Goal: Task Accomplishment & Management: Complete application form

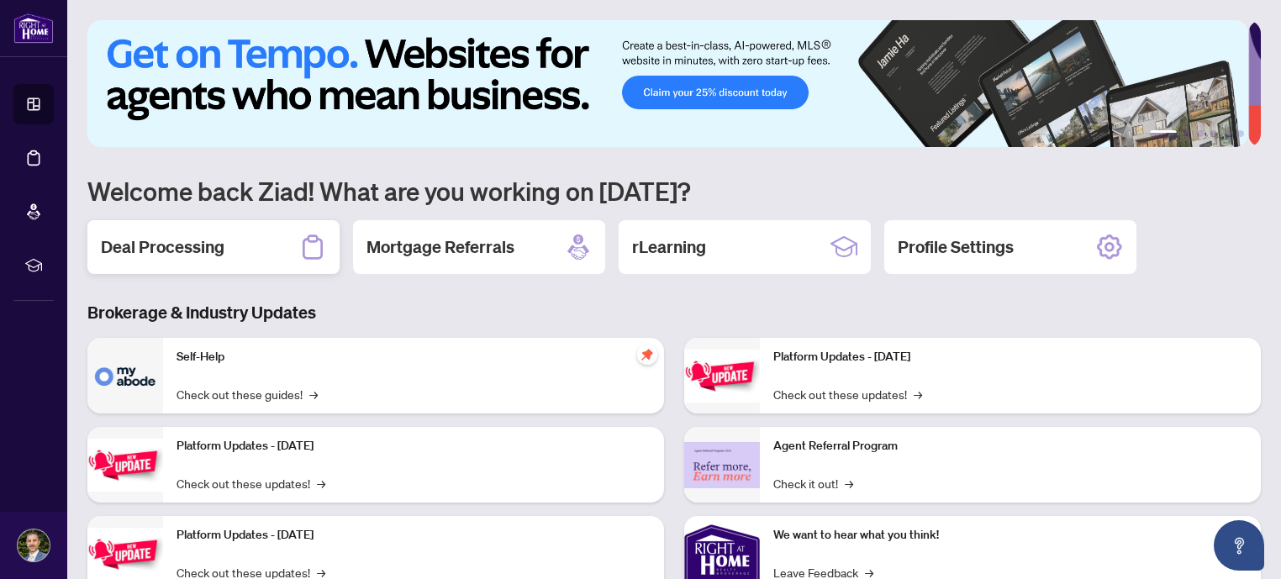
click at [91, 241] on div "Deal Processing" at bounding box center [213, 247] width 252 height 54
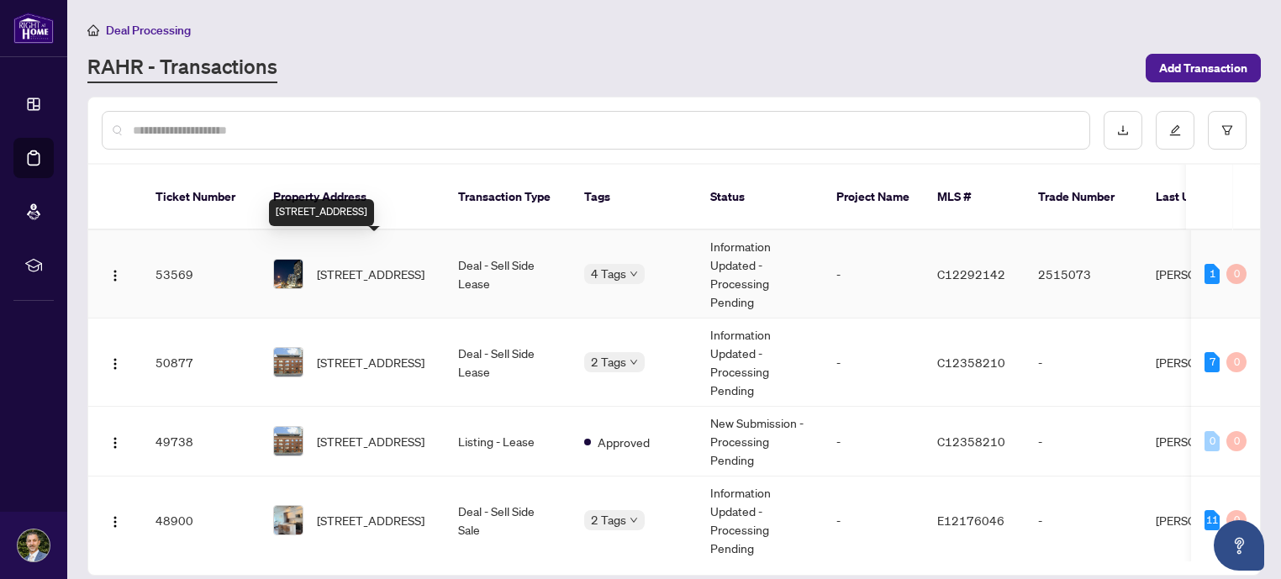
click at [366, 265] on span "809-170 Bayview Ave, Toronto, Ontario M5A 0M4, Canada" at bounding box center [371, 274] width 108 height 18
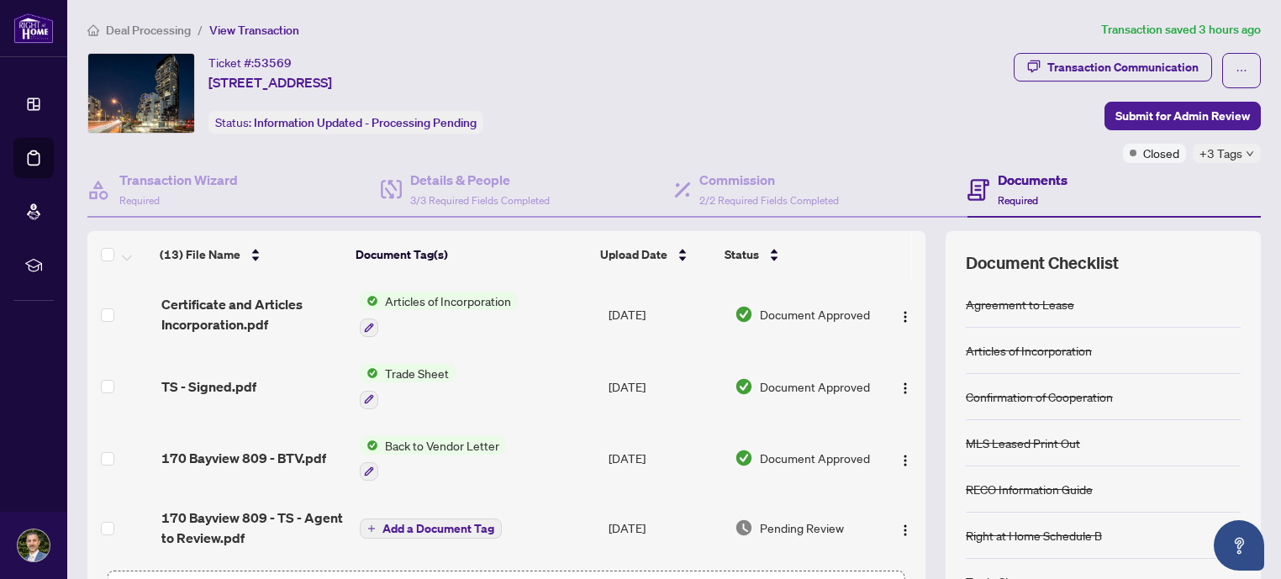
click at [199, 385] on span "TS - Signed.pdf" at bounding box center [208, 386] width 95 height 20
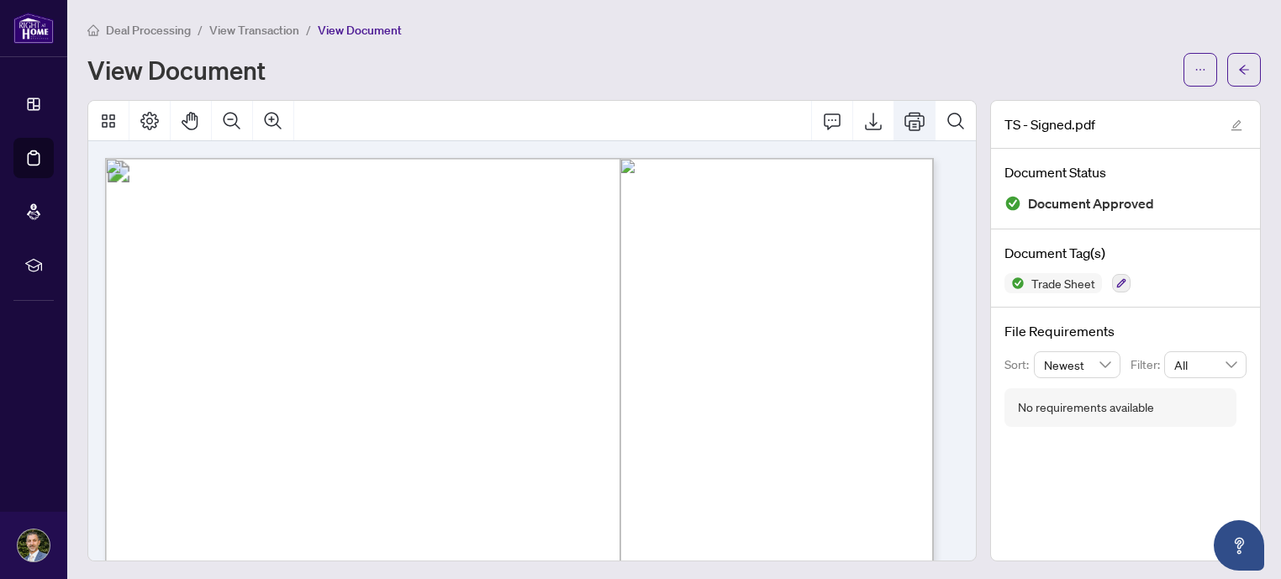
click at [904, 113] on icon "Print" at bounding box center [914, 121] width 20 height 20
click at [1240, 71] on button "button" at bounding box center [1244, 70] width 34 height 34
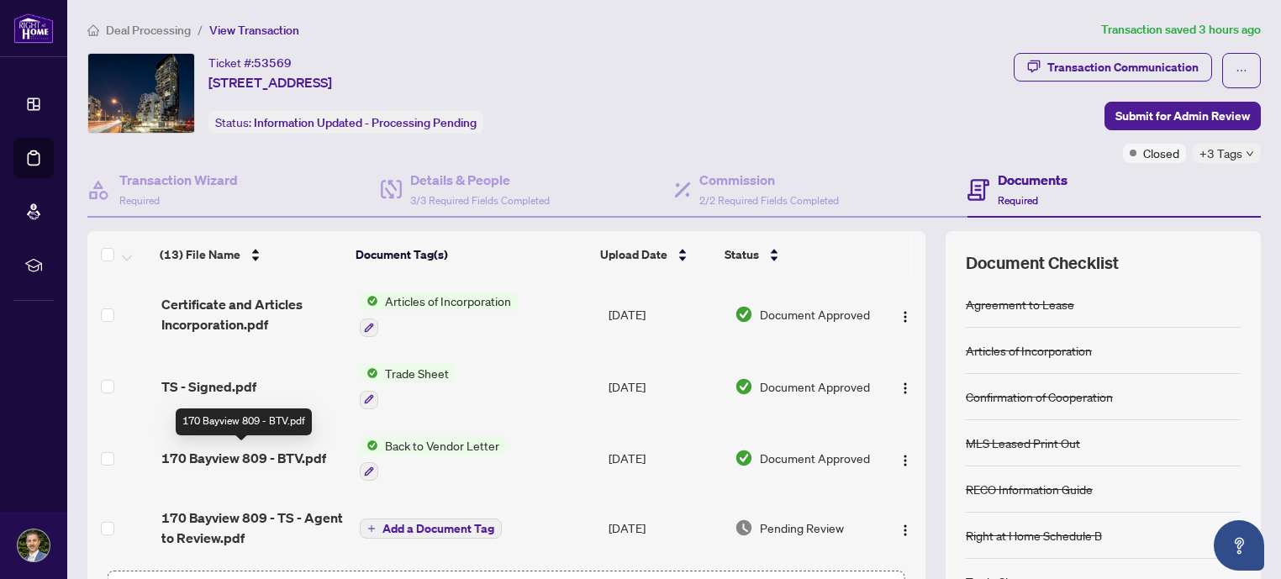
click at [219, 457] on span "170 Bayview 809 - BTV.pdf" at bounding box center [243, 458] width 165 height 20
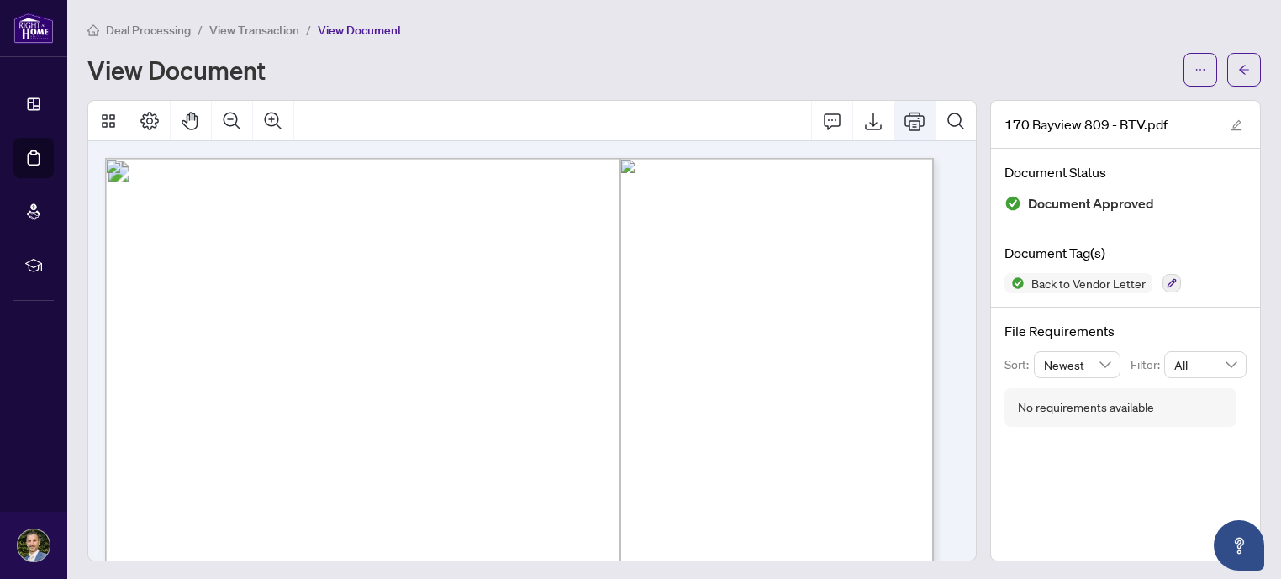
click at [904, 120] on icon "Print" at bounding box center [914, 121] width 20 height 18
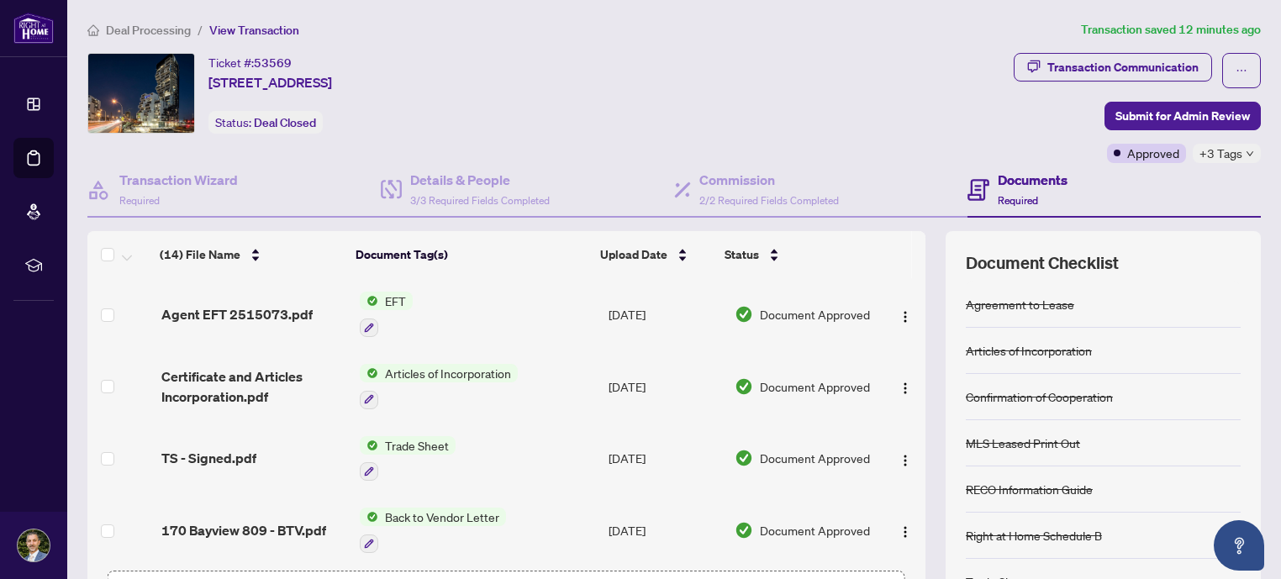
click at [253, 313] on span "Agent EFT 2515073.pdf" at bounding box center [236, 314] width 151 height 20
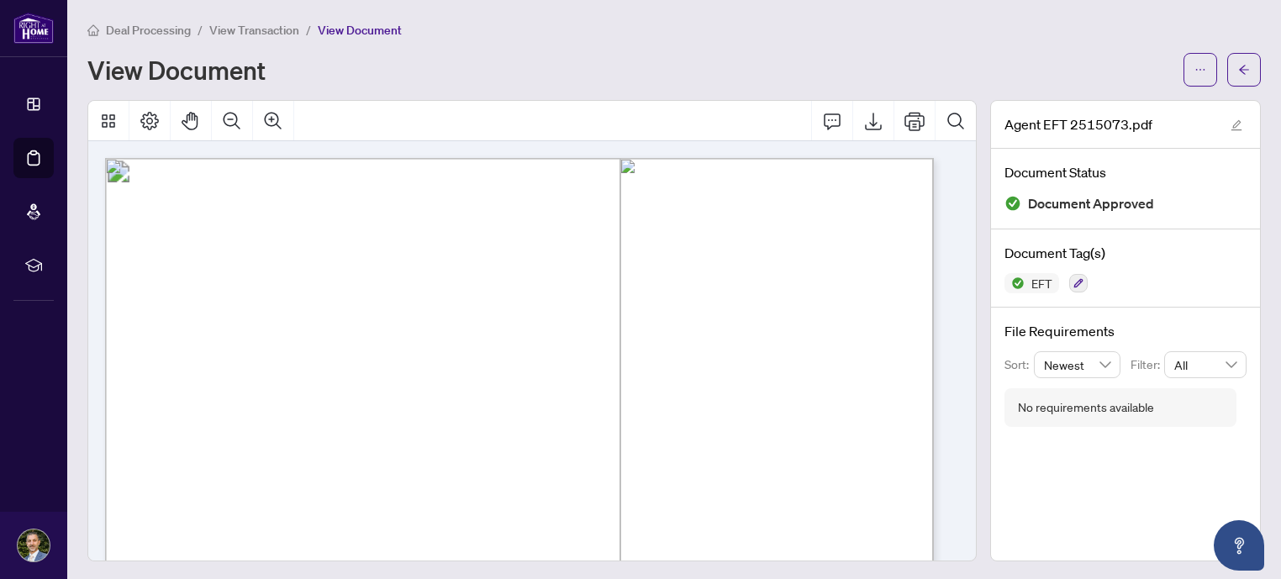
click at [1195, 87] on div "Deal Processing / View Transaction / View Document View Document Agent EFT 2515…" at bounding box center [673, 290] width 1173 height 541
click at [1194, 71] on button "button" at bounding box center [1200, 70] width 34 height 34
click at [1157, 100] on span "Download" at bounding box center [1127, 106] width 128 height 18
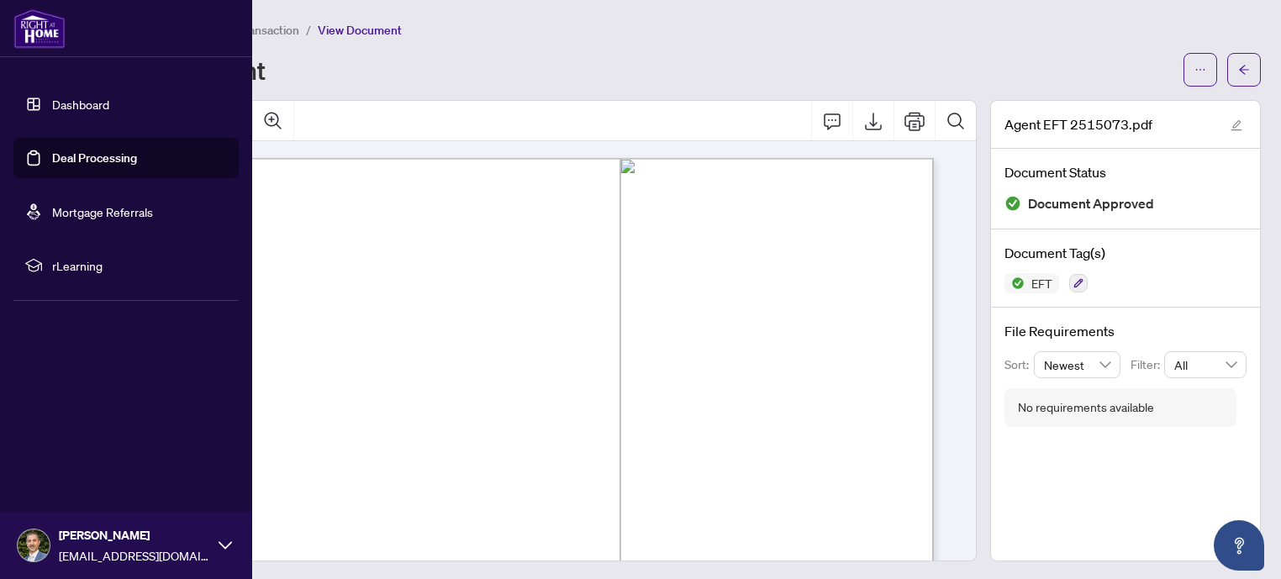
click at [52, 112] on link "Dashboard" at bounding box center [80, 104] width 57 height 15
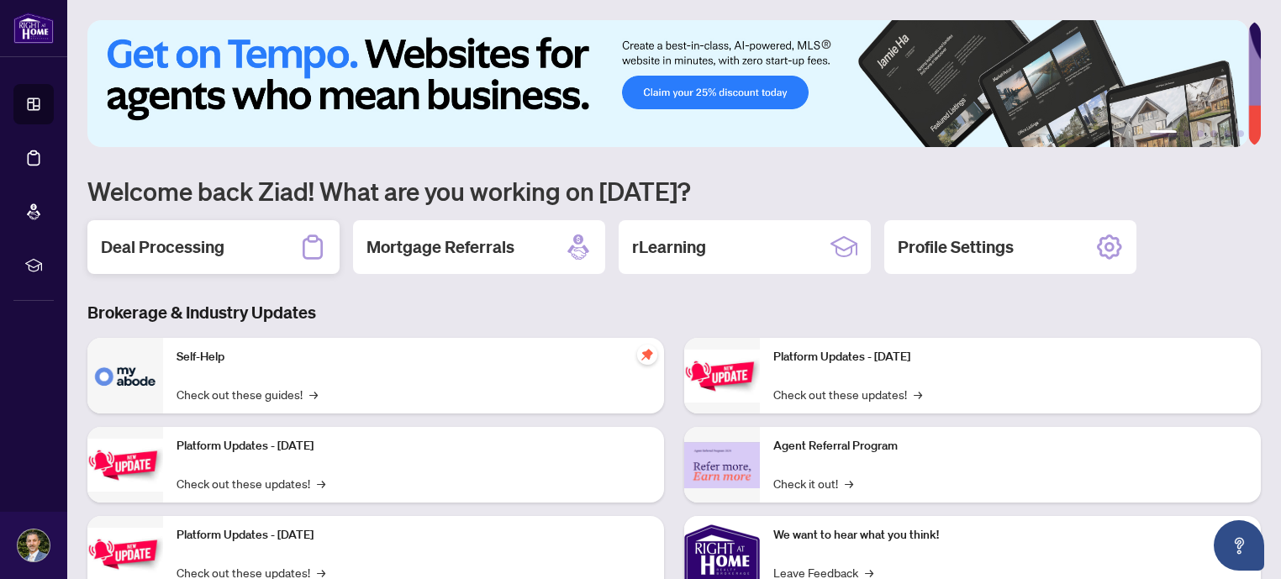
click at [191, 252] on h2 "Deal Processing" at bounding box center [163, 247] width 124 height 24
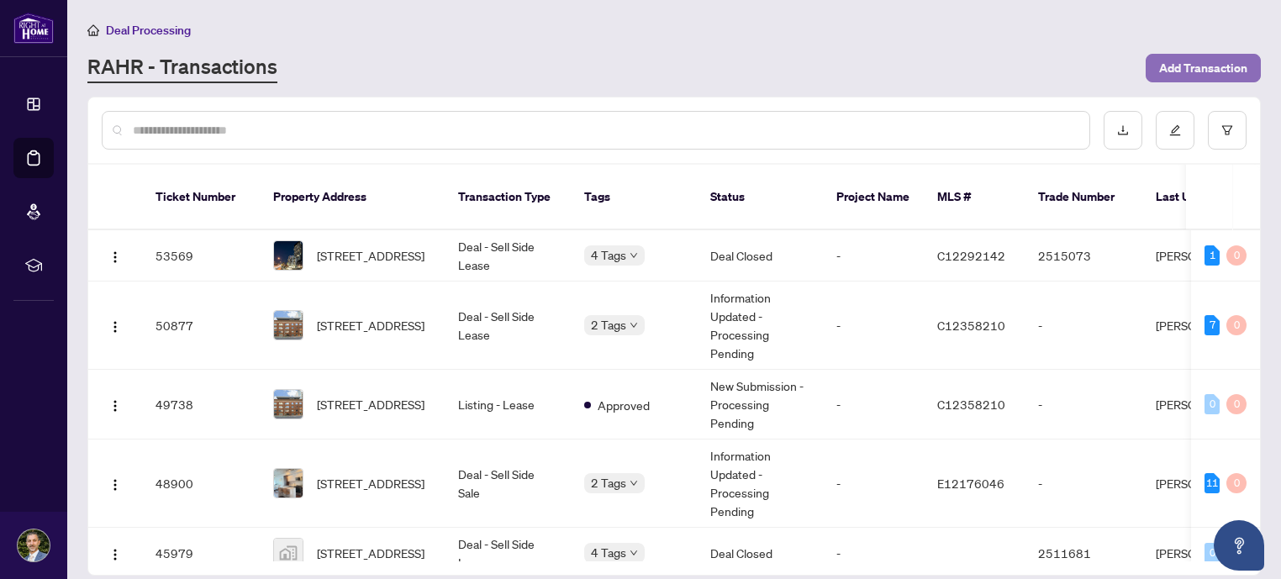
click at [1195, 61] on span "Add Transaction" at bounding box center [1203, 68] width 88 height 27
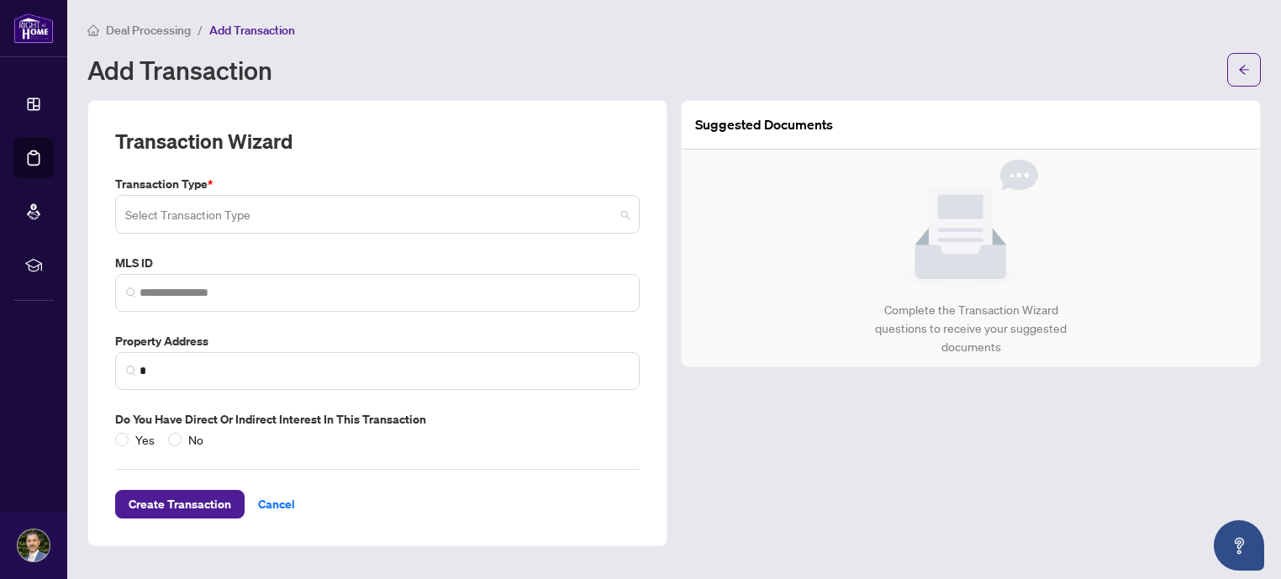
click at [276, 222] on input "search" at bounding box center [369, 216] width 489 height 37
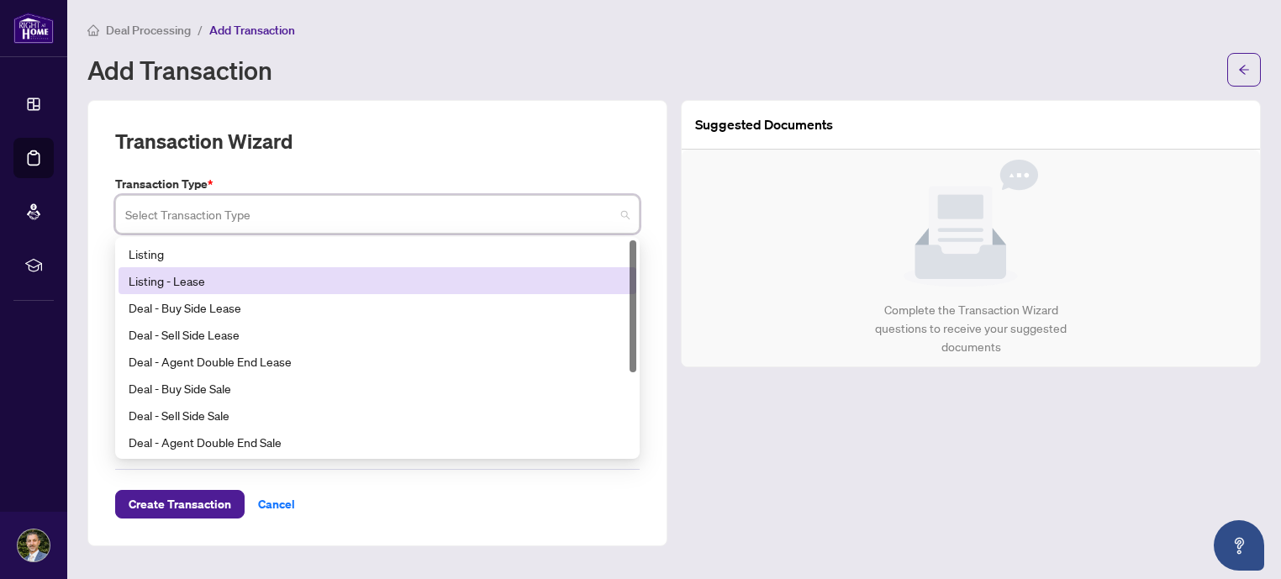
click at [282, 277] on div "Listing - Lease" at bounding box center [377, 280] width 497 height 18
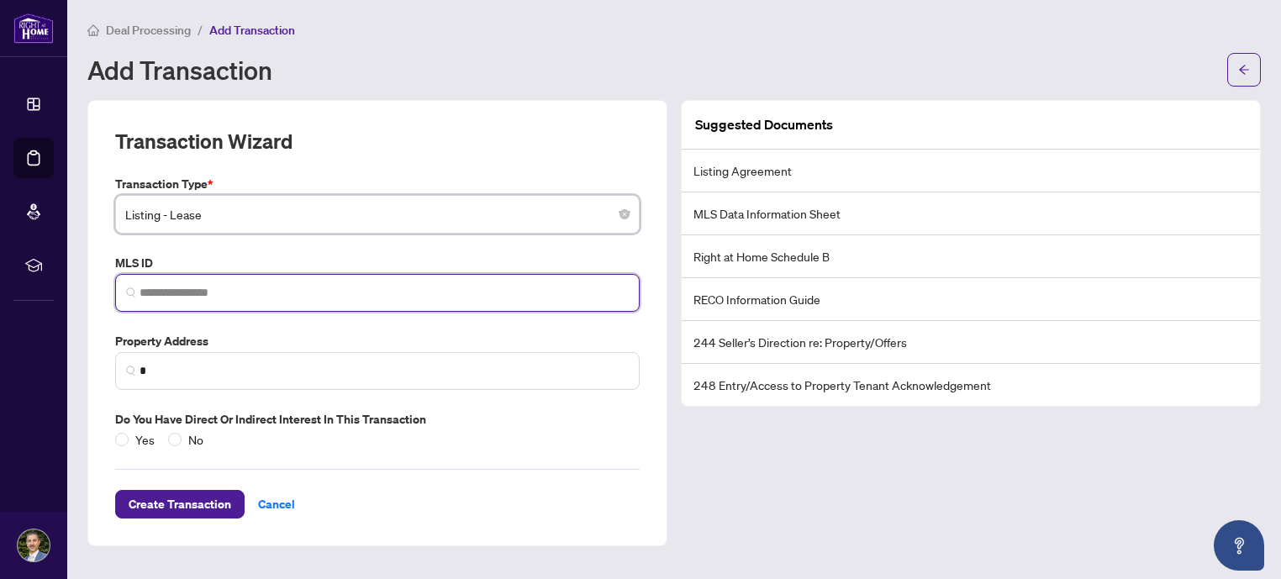
click at [319, 287] on input "search" at bounding box center [384, 293] width 489 height 18
paste input "*********"
type input "*********"
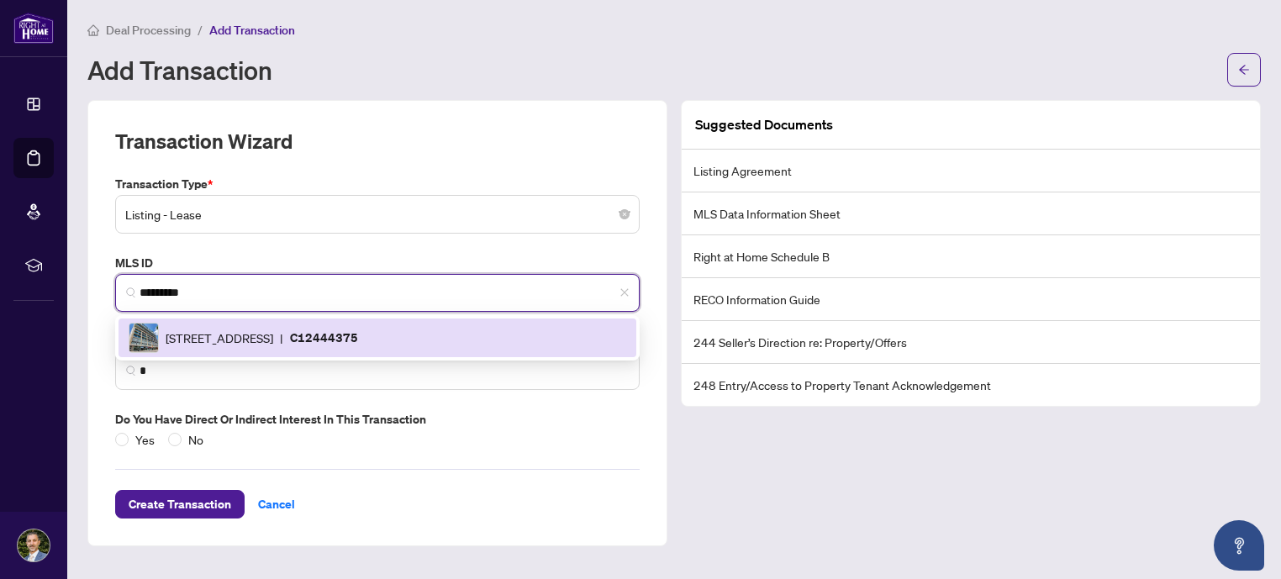
click at [266, 329] on span "388 Richmond St, Toronto, Ontario M5V 1X6, Canada" at bounding box center [220, 338] width 108 height 18
type input "**********"
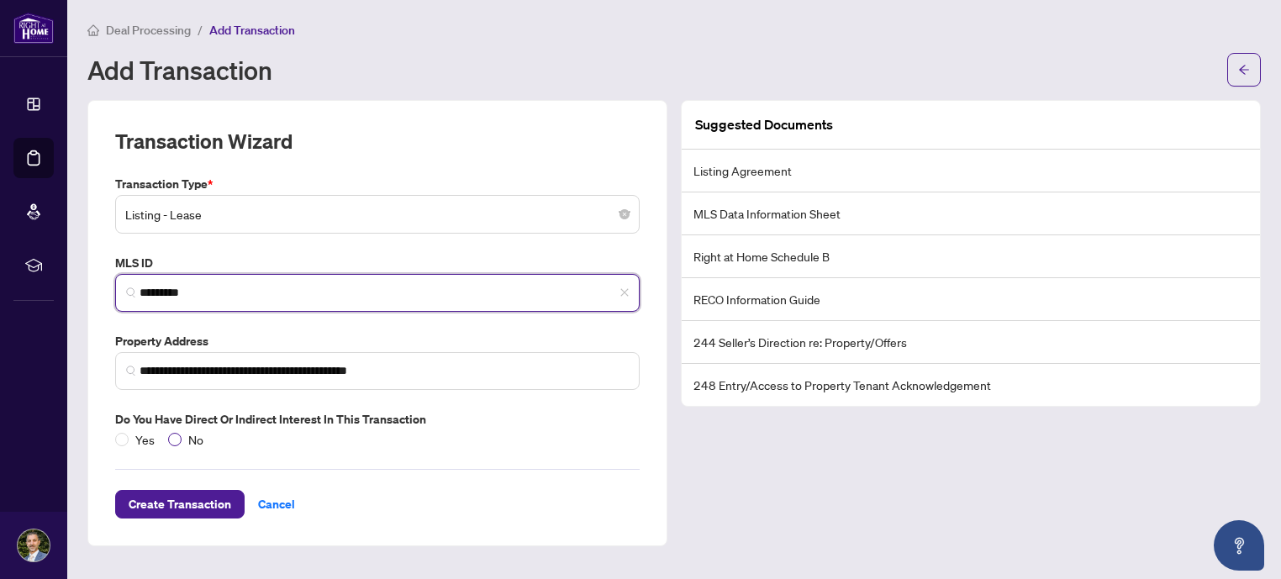
type input "*********"
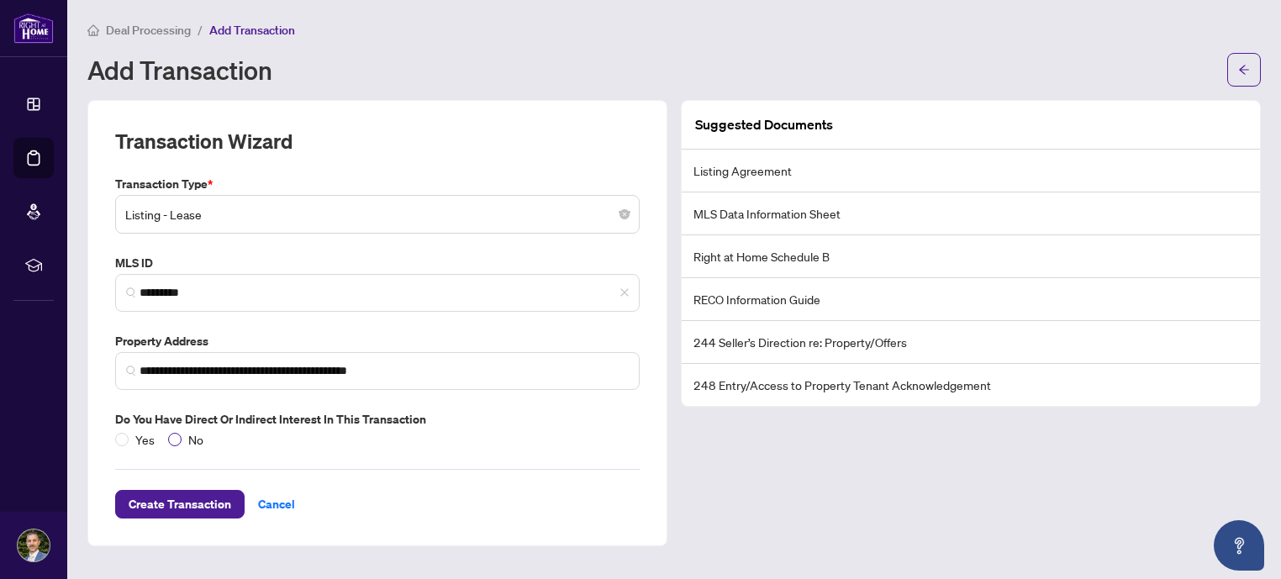
click at [183, 445] on span "No" at bounding box center [196, 439] width 29 height 18
click at [195, 501] on span "Create Transaction" at bounding box center [180, 504] width 103 height 27
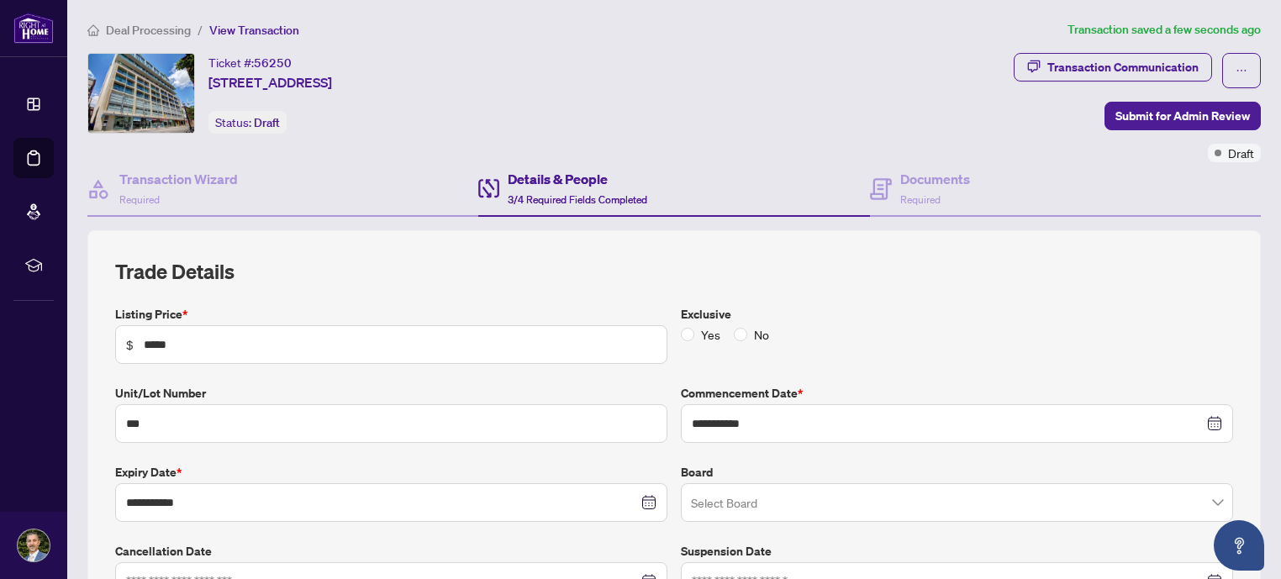
type input "**********"
click at [900, 186] on h4 "Documents" at bounding box center [935, 179] width 70 height 20
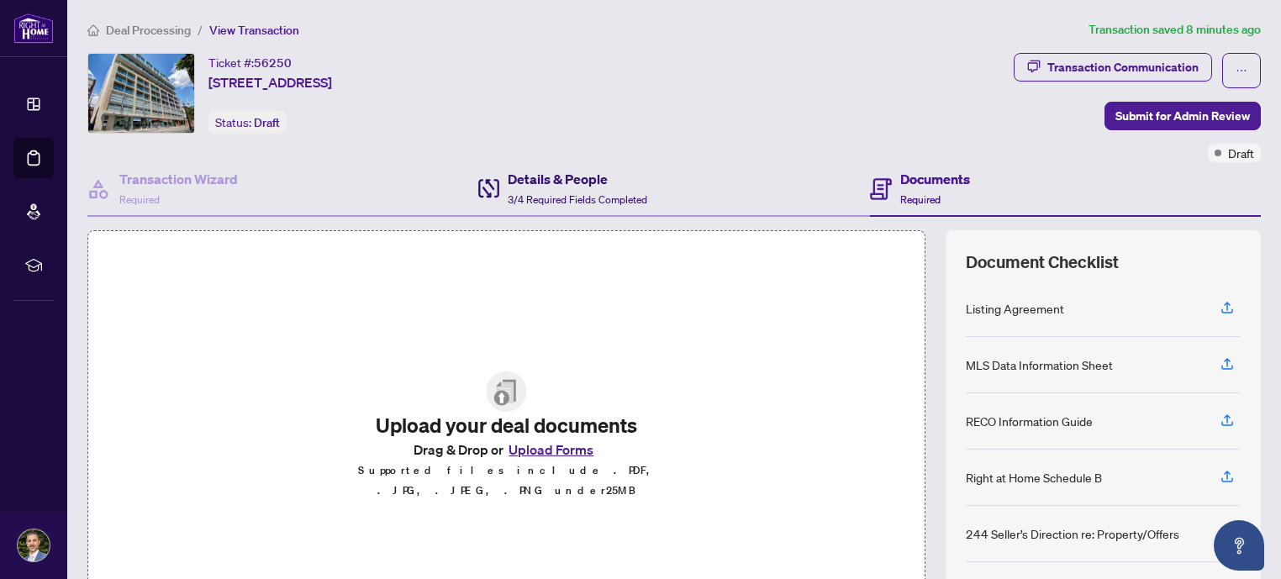
click at [559, 186] on h4 "Details & People" at bounding box center [578, 179] width 140 height 20
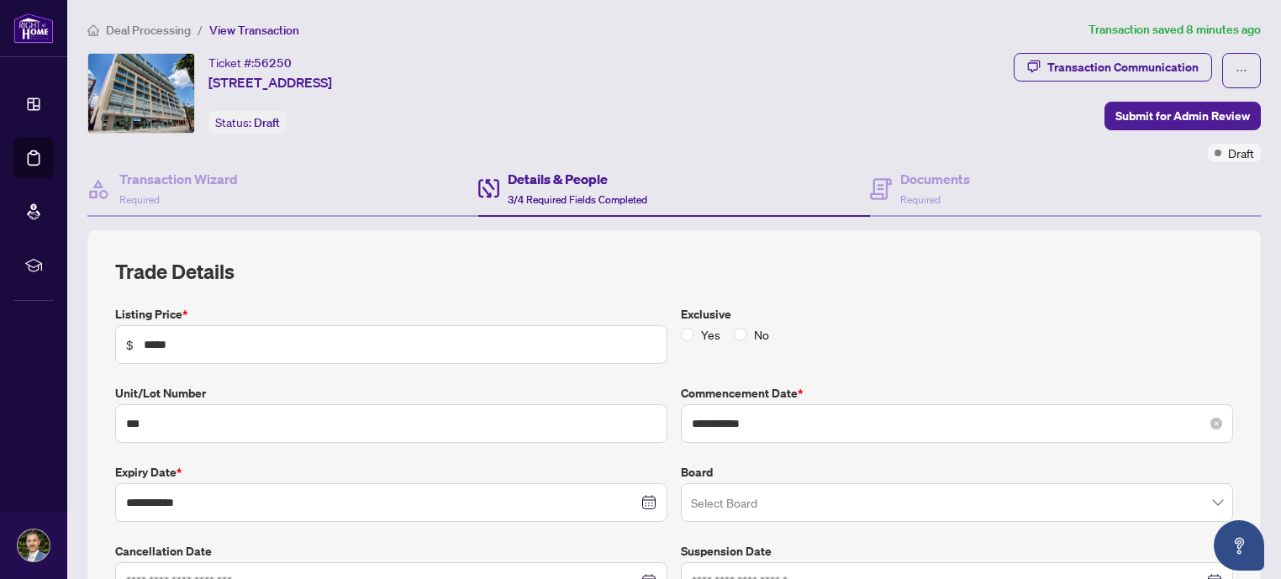
scroll to position [84, 0]
click at [929, 187] on h4 "Documents" at bounding box center [935, 179] width 70 height 20
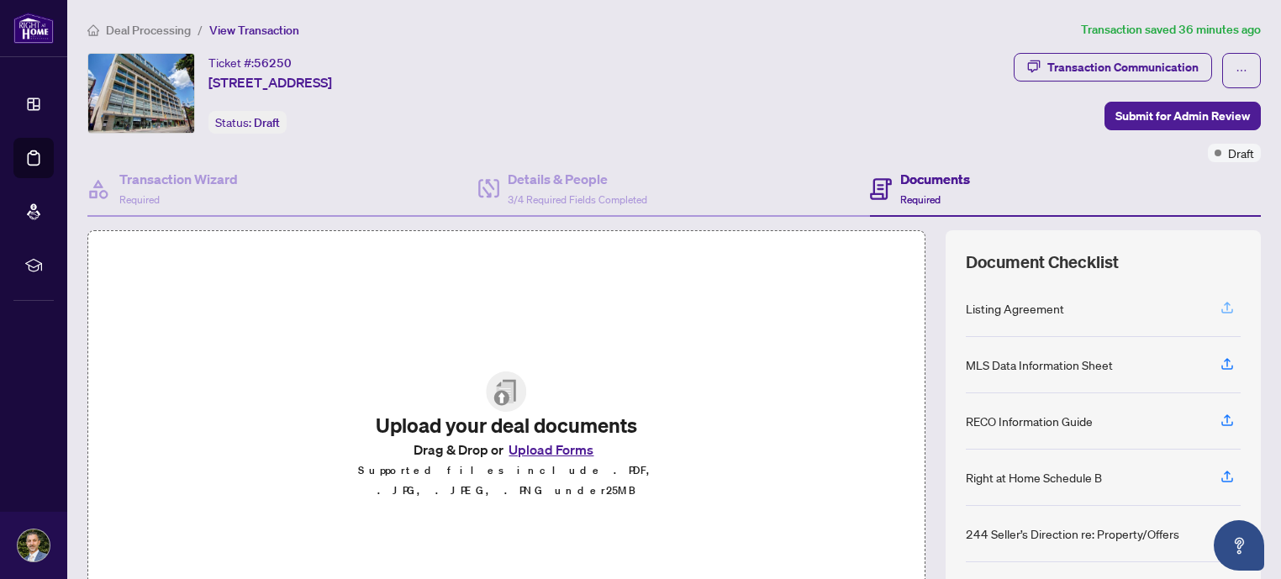
click at [1219, 309] on icon "button" at bounding box center [1226, 307] width 15 height 15
click at [1219, 364] on icon "button" at bounding box center [1226, 363] width 15 height 15
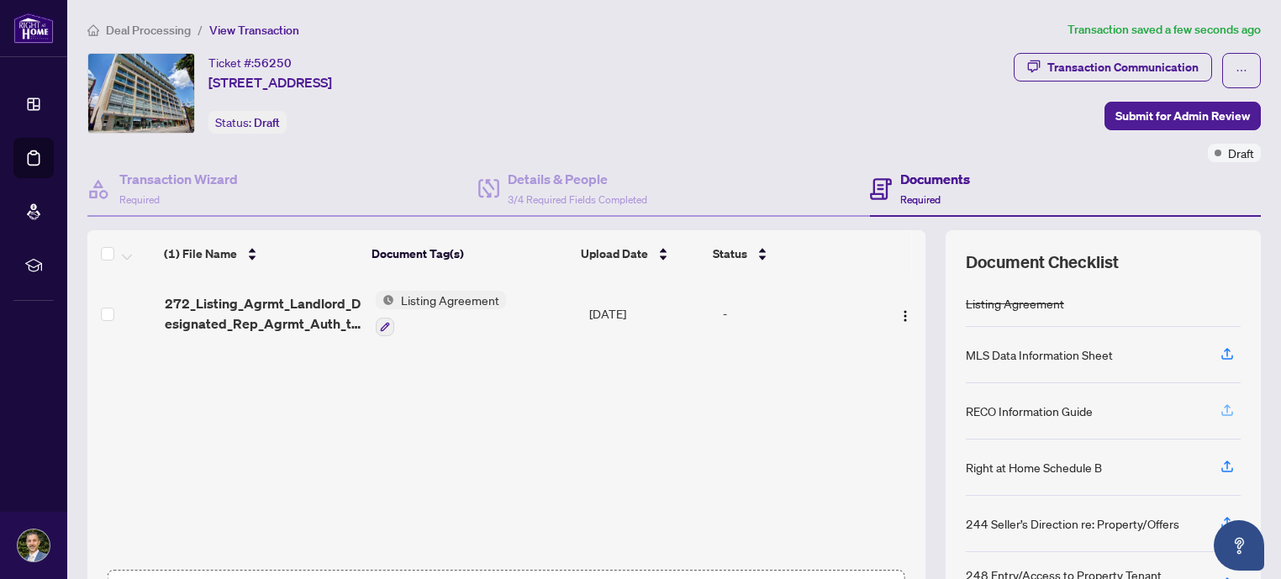
click at [1219, 412] on icon "button" at bounding box center [1226, 410] width 15 height 15
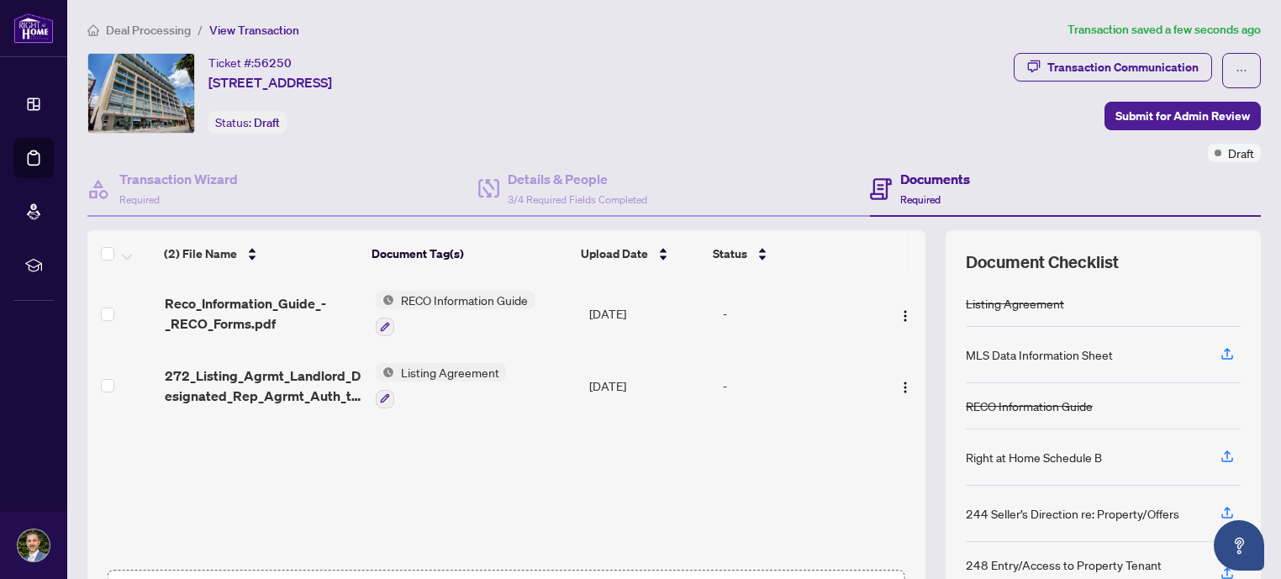
click at [1006, 361] on div "MLS Data Information Sheet" at bounding box center [1039, 354] width 147 height 18
click at [1220, 344] on span "button" at bounding box center [1226, 354] width 15 height 27
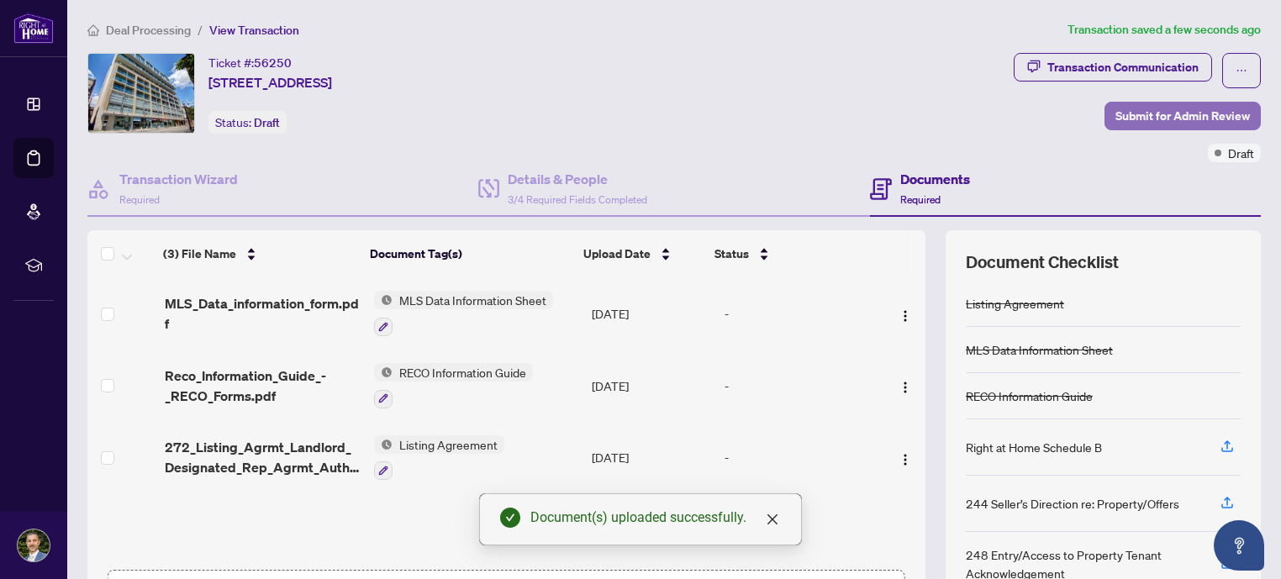
click at [1187, 117] on span "Submit for Admin Review" at bounding box center [1182, 116] width 134 height 27
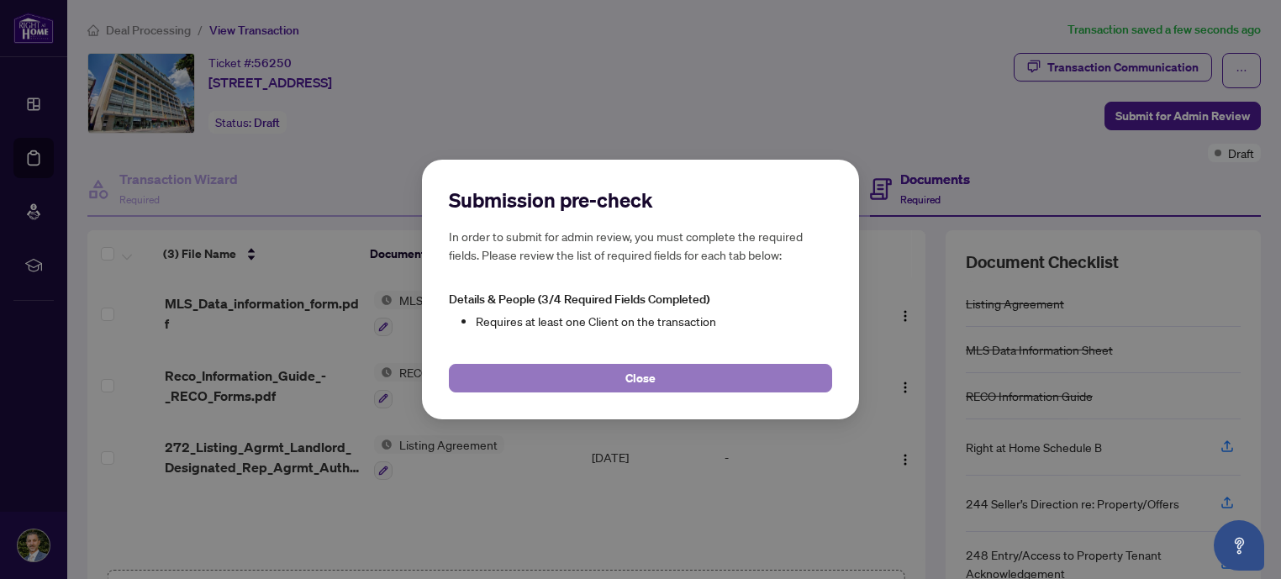
click at [701, 382] on button "Close" at bounding box center [640, 378] width 383 height 29
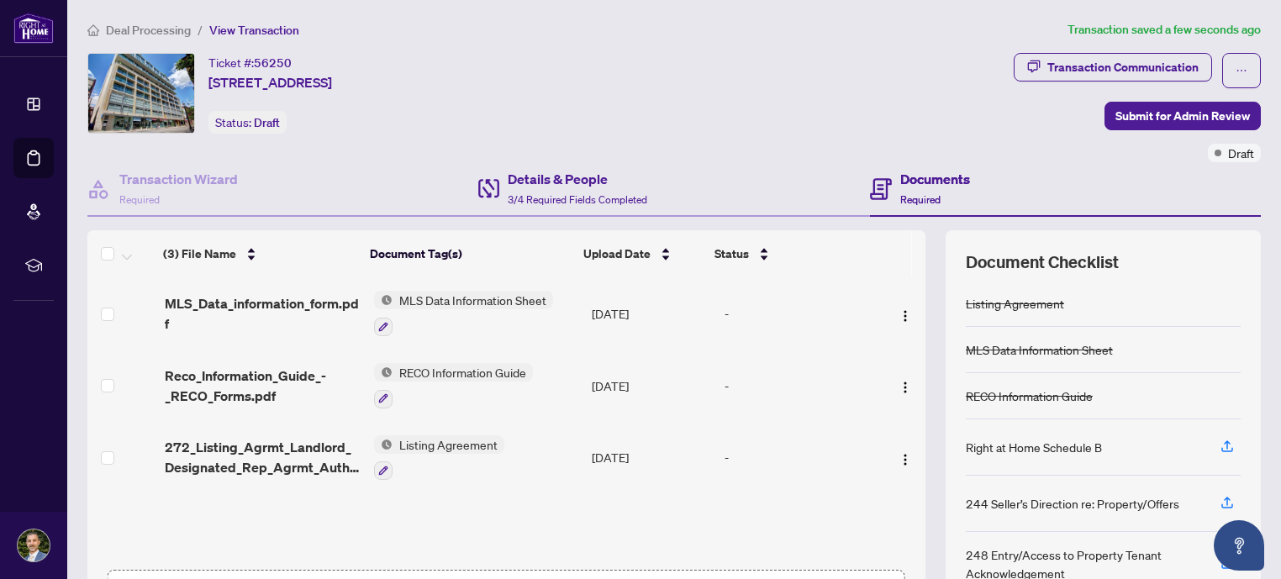
click at [646, 189] on div "Details & People 3/4 Required Fields Completed" at bounding box center [673, 189] width 391 height 55
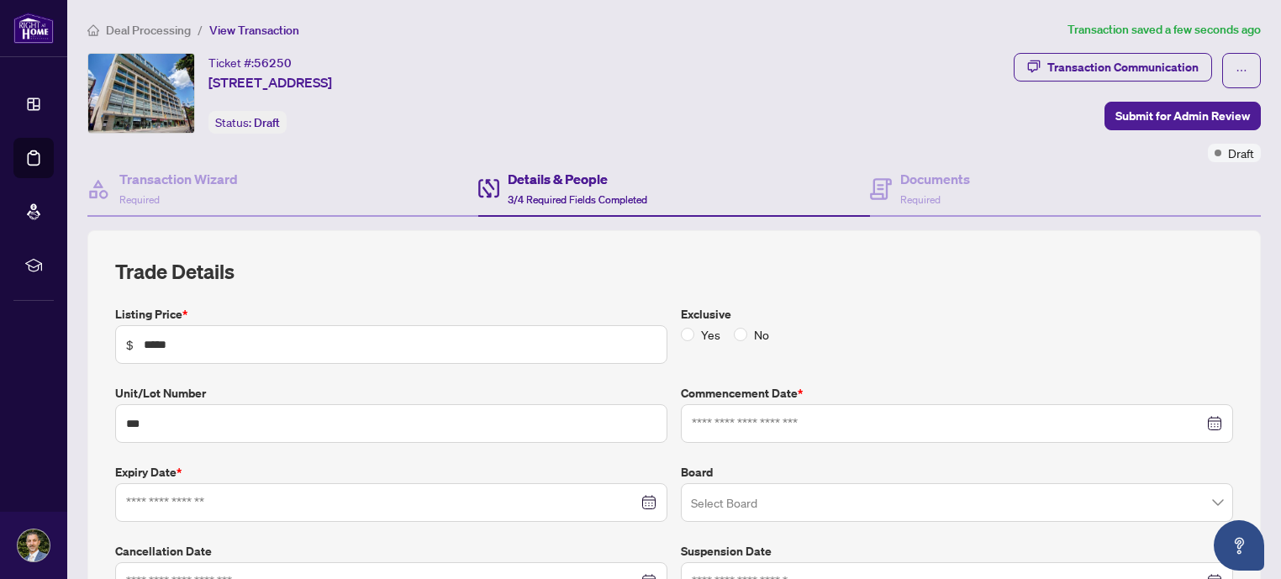
type input "**********"
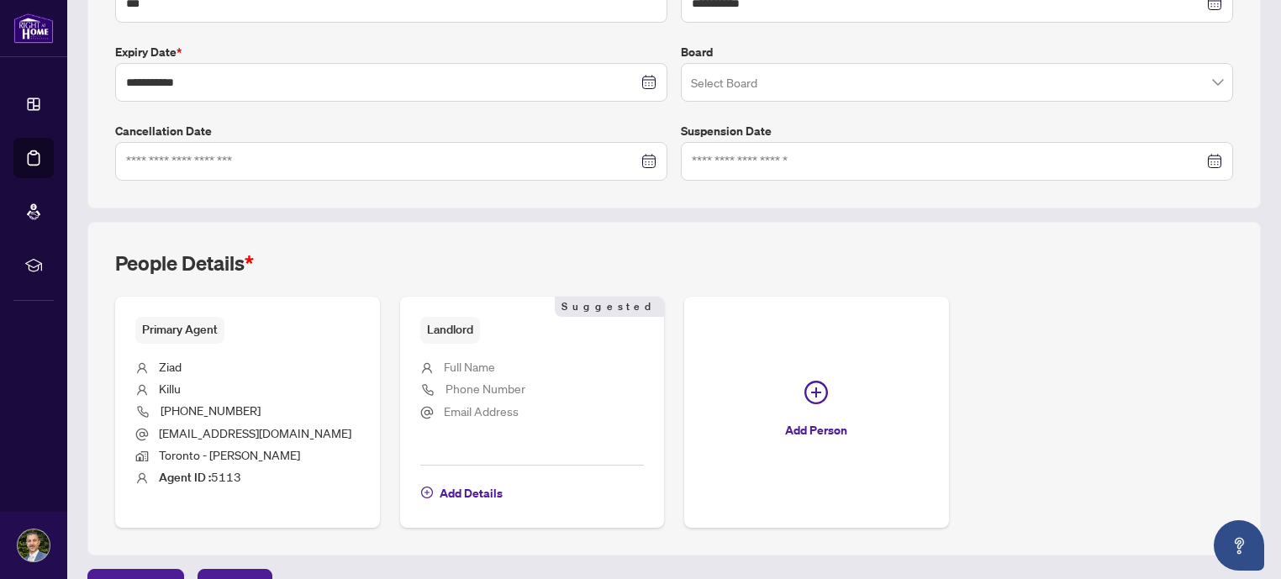
scroll to position [455, 0]
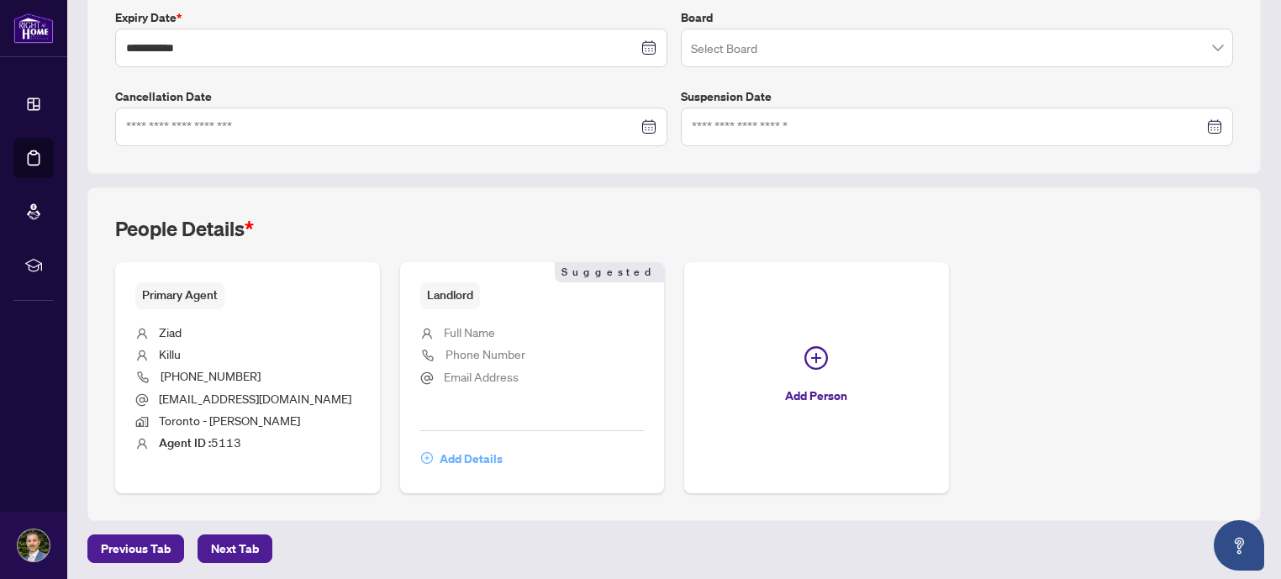
click at [481, 456] on span "Add Details" at bounding box center [471, 458] width 63 height 27
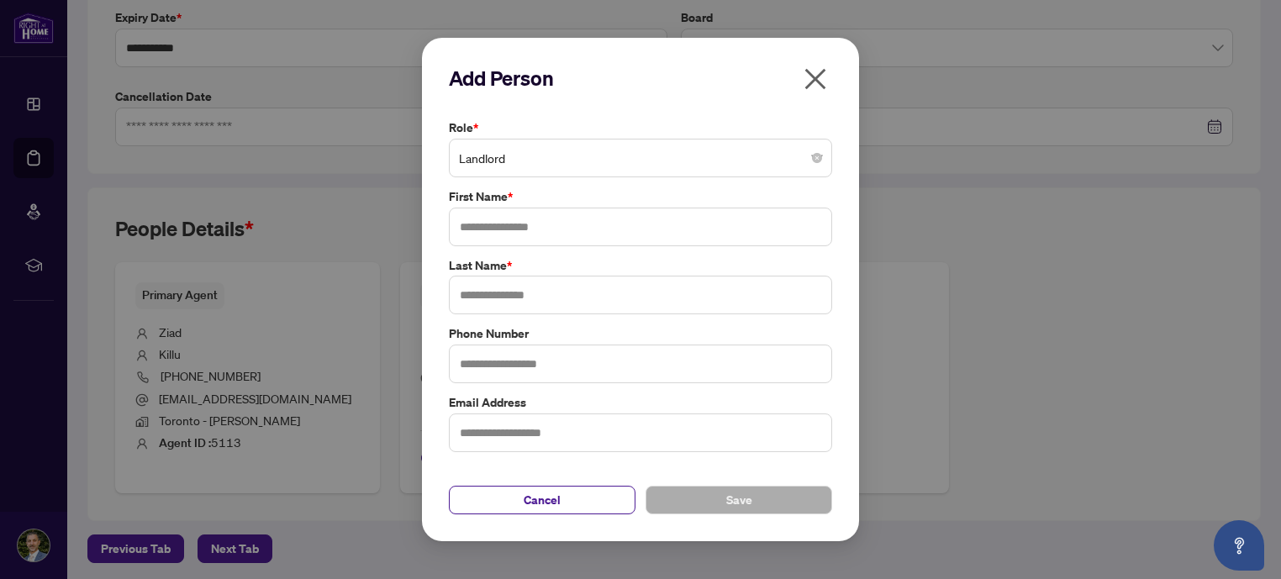
click at [531, 161] on span "Landlord" at bounding box center [640, 158] width 363 height 32
click at [538, 227] on input "text" at bounding box center [640, 227] width 383 height 39
type input "*****"
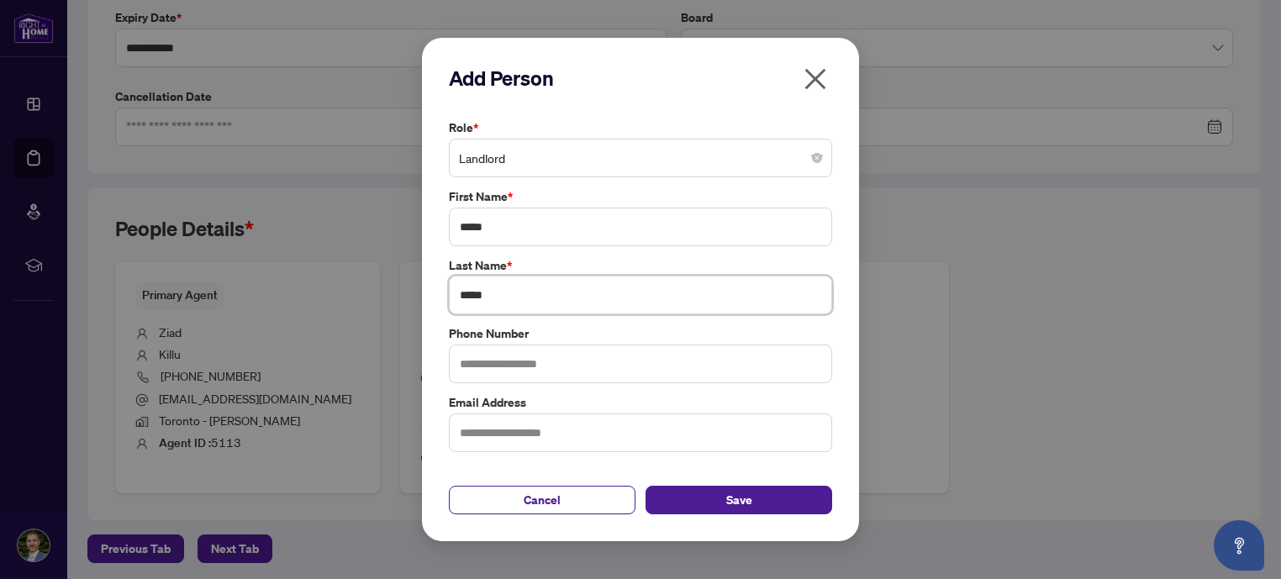
type input "*****"
type input "**********"
click at [572, 426] on input "text" at bounding box center [640, 432] width 383 height 39
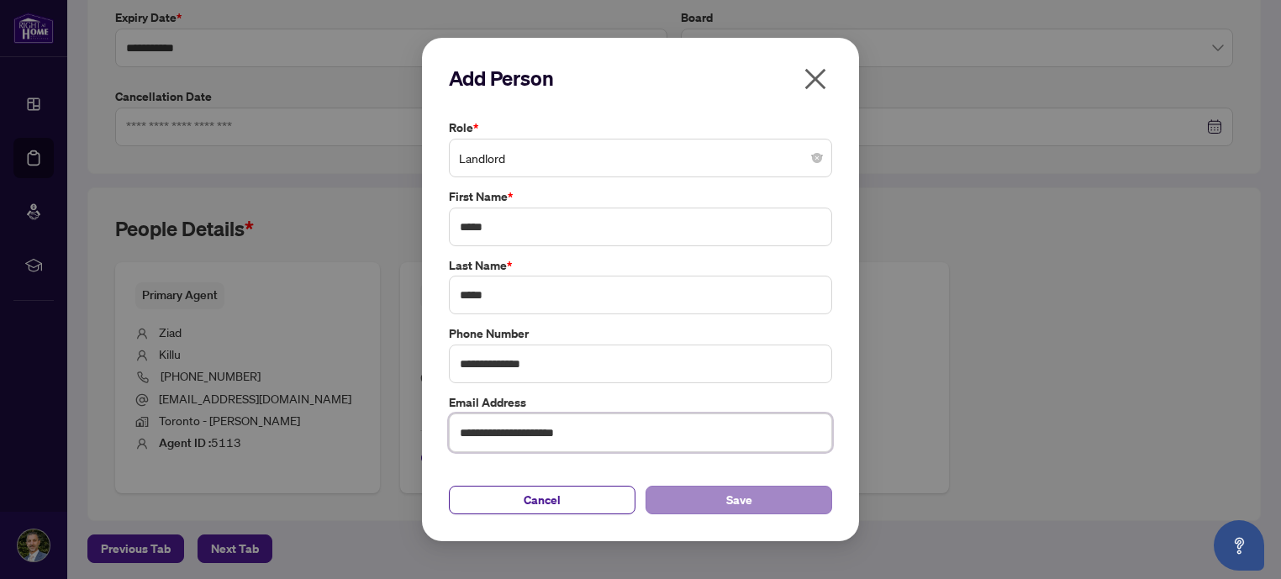
type input "**********"
click at [705, 502] on button "Save" at bounding box center [738, 500] width 187 height 29
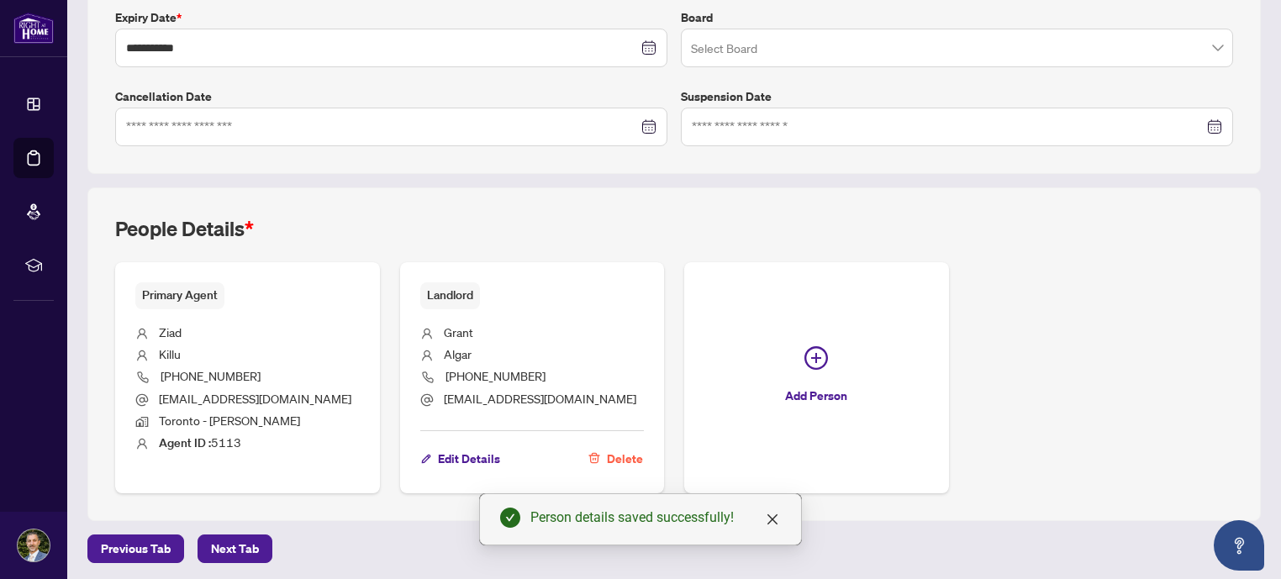
scroll to position [0, 0]
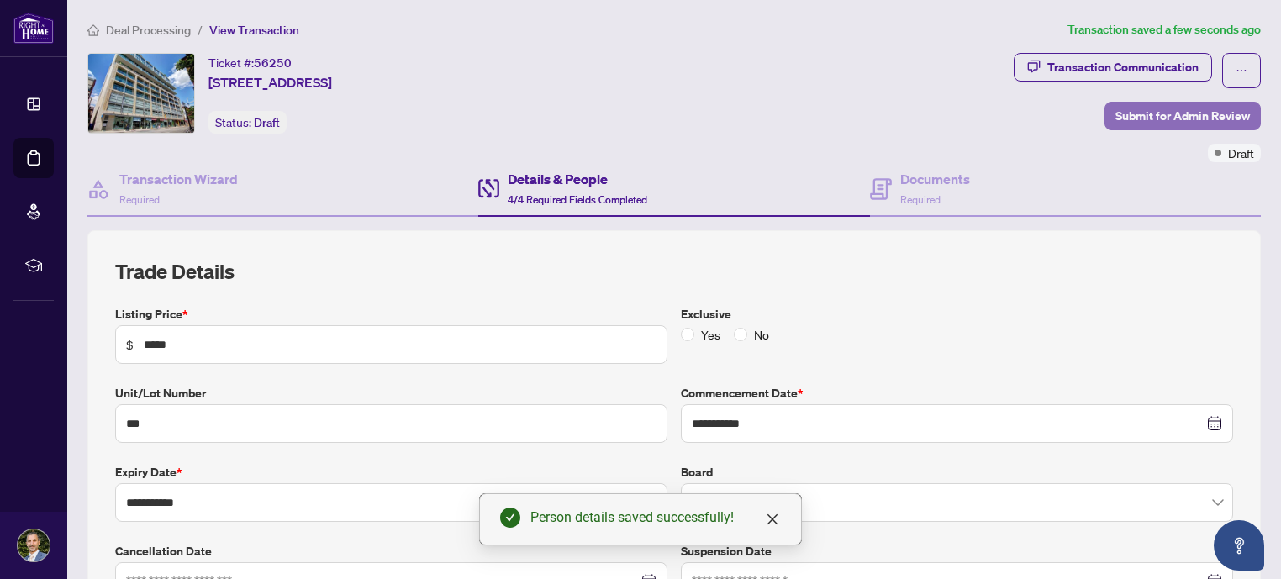
click at [1150, 117] on span "Submit for Admin Review" at bounding box center [1182, 116] width 134 height 27
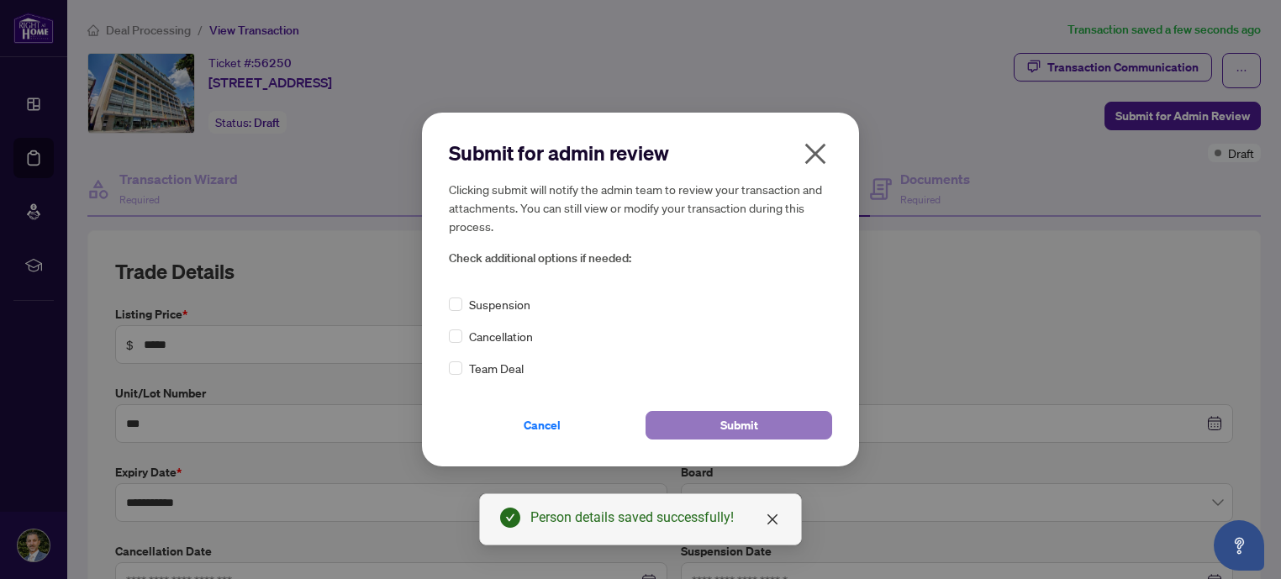
click at [740, 420] on span "Submit" at bounding box center [739, 425] width 38 height 27
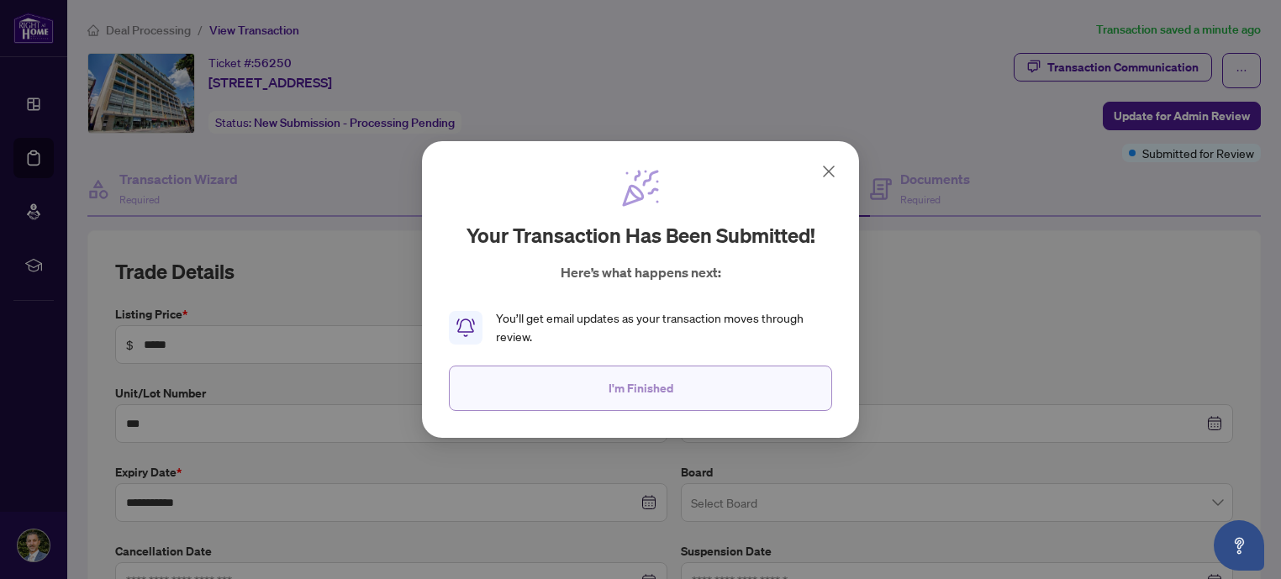
click at [666, 387] on span "I'm Finished" at bounding box center [640, 388] width 65 height 27
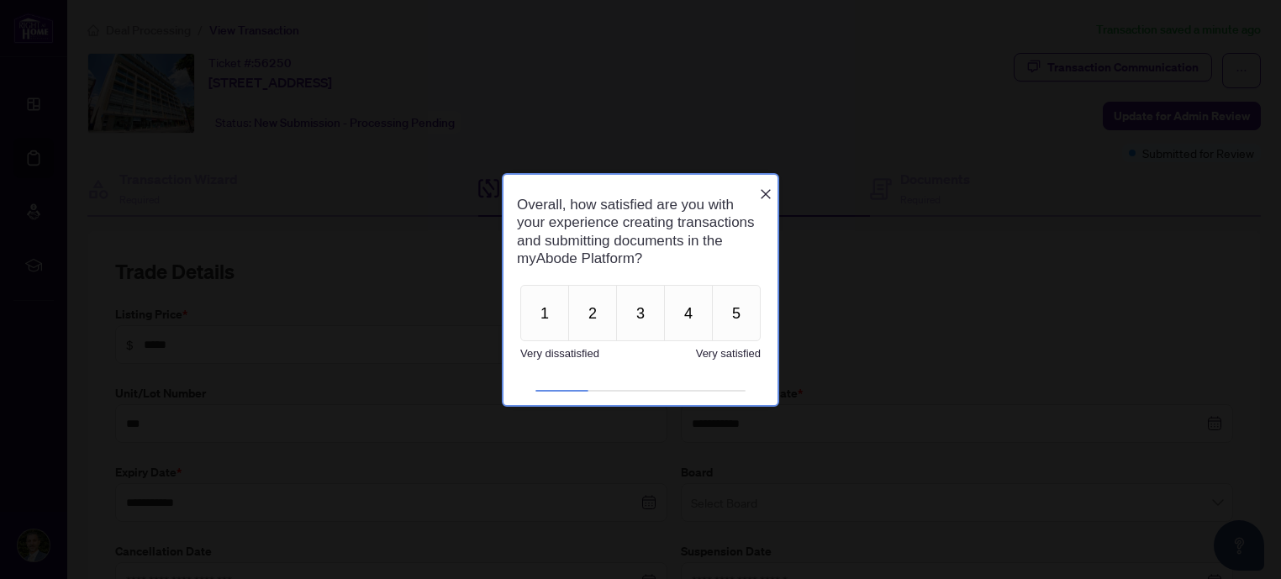
click at [767, 191] on icon "Close button" at bounding box center [765, 193] width 13 height 13
